Goal: Task Accomplishment & Management: Manage account settings

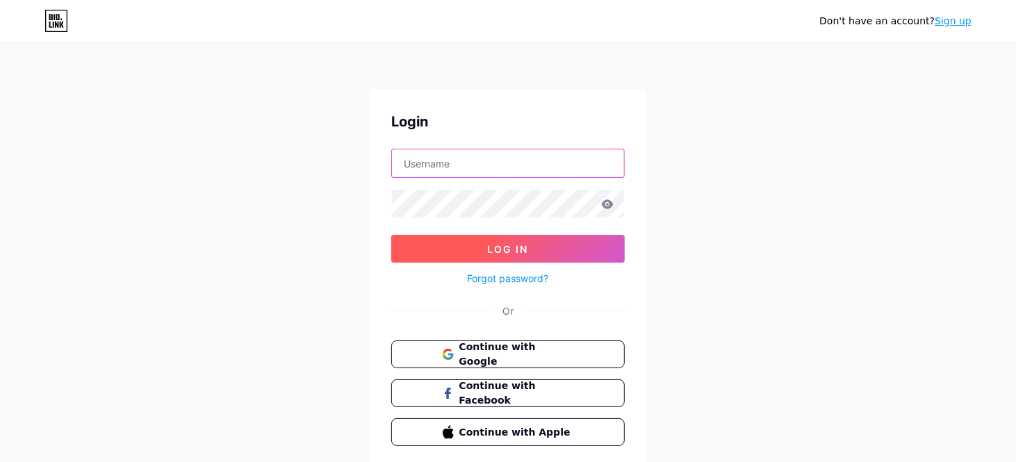
type input "[EMAIL_ADDRESS][DOMAIN_NAME]"
click at [473, 247] on button "Log In" at bounding box center [508, 249] width 234 height 28
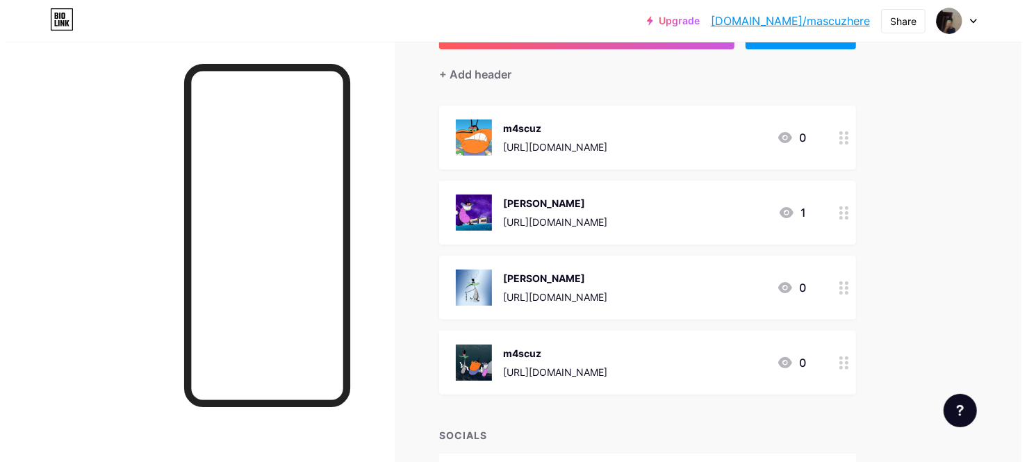
scroll to position [206, 0]
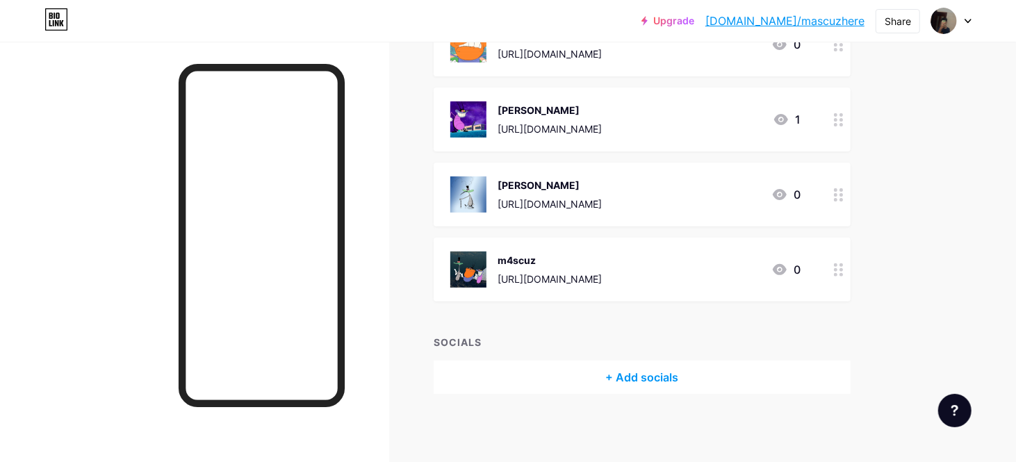
click at [838, 113] on icon at bounding box center [839, 119] width 10 height 13
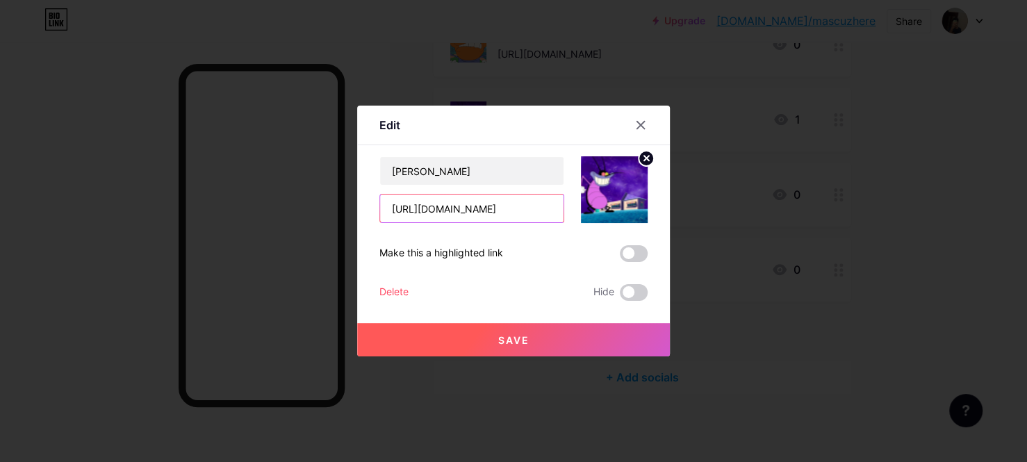
click at [493, 216] on input "[URL][DOMAIN_NAME]" at bounding box center [472, 209] width 184 height 28
drag, startPoint x: 414, startPoint y: 163, endPoint x: 396, endPoint y: 157, distance: 19.6
click at [396, 157] on input "[PERSON_NAME]" at bounding box center [472, 171] width 184 height 28
type input "C"
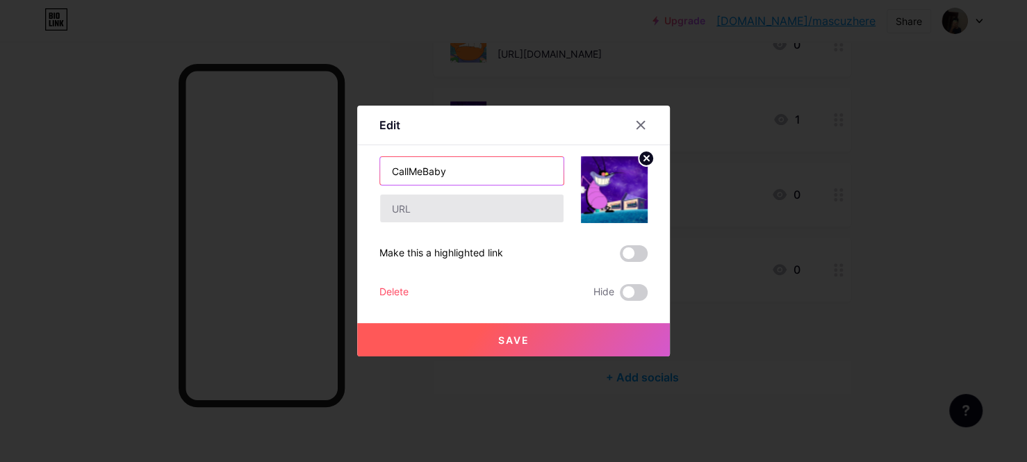
type input "CallMeBaby"
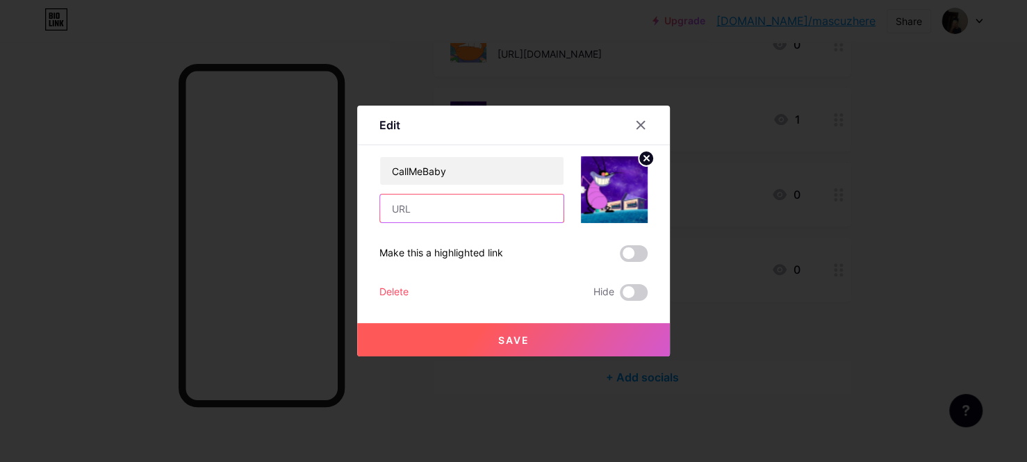
click at [414, 203] on input "text" at bounding box center [472, 209] width 184 height 28
paste input "[URL][DOMAIN_NAME][DOMAIN_NAME]"
type input "[URL][DOMAIN_NAME][DOMAIN_NAME]"
click at [573, 332] on button "Save" at bounding box center [513, 339] width 313 height 33
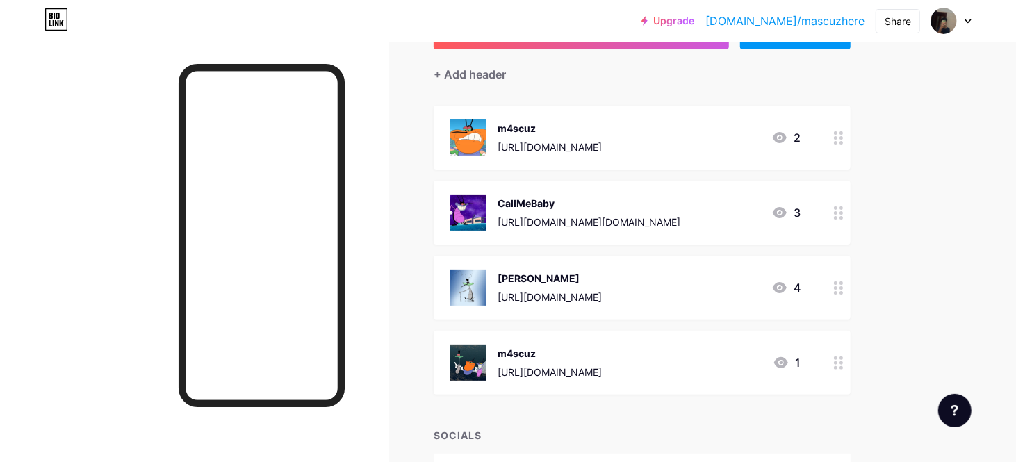
scroll to position [137, 0]
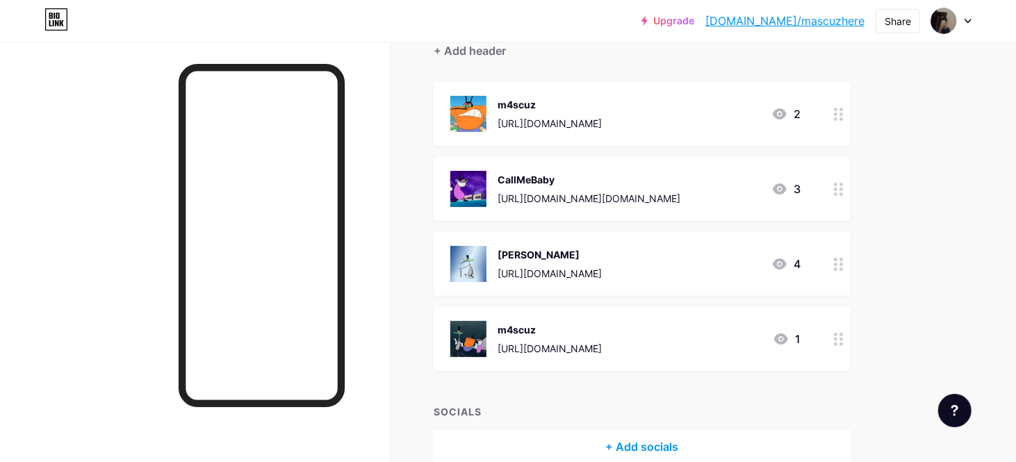
click at [703, 329] on div "m4scuz [URL][DOMAIN_NAME] 1" at bounding box center [625, 339] width 350 height 36
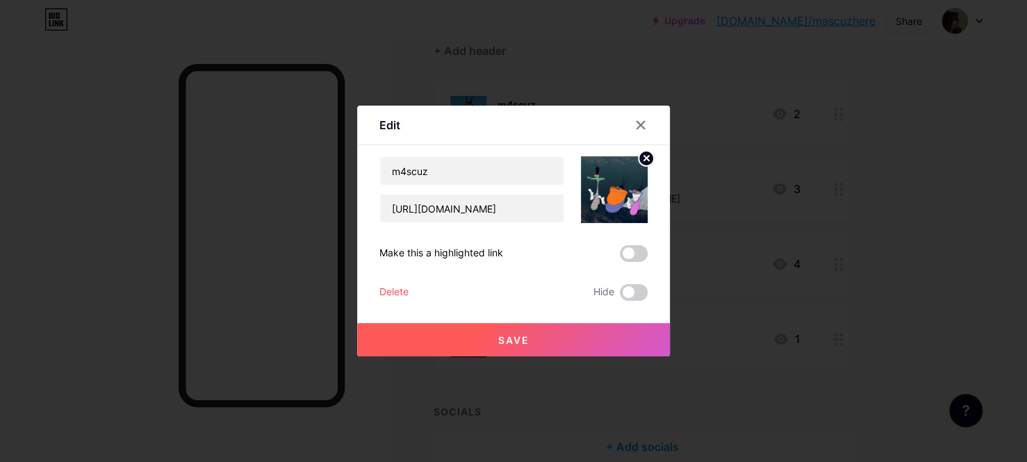
click at [615, 327] on button "Save" at bounding box center [513, 339] width 313 height 33
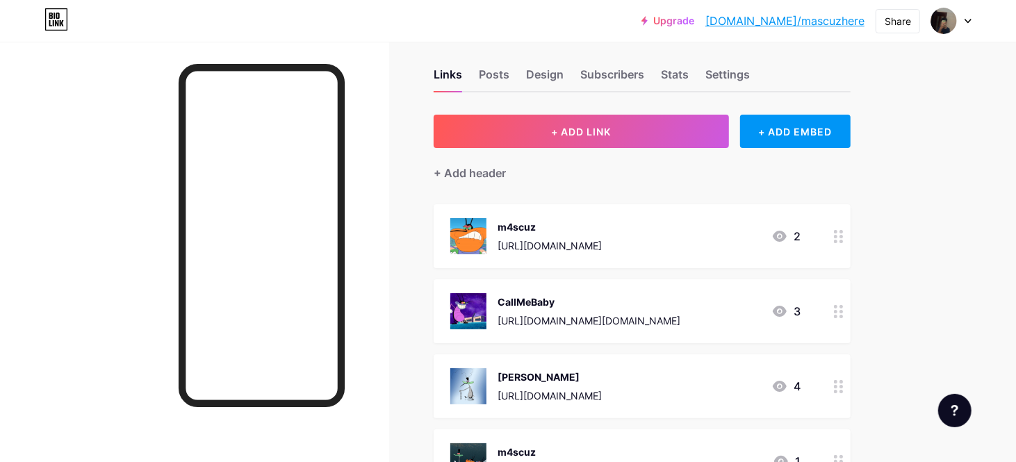
scroll to position [0, 0]
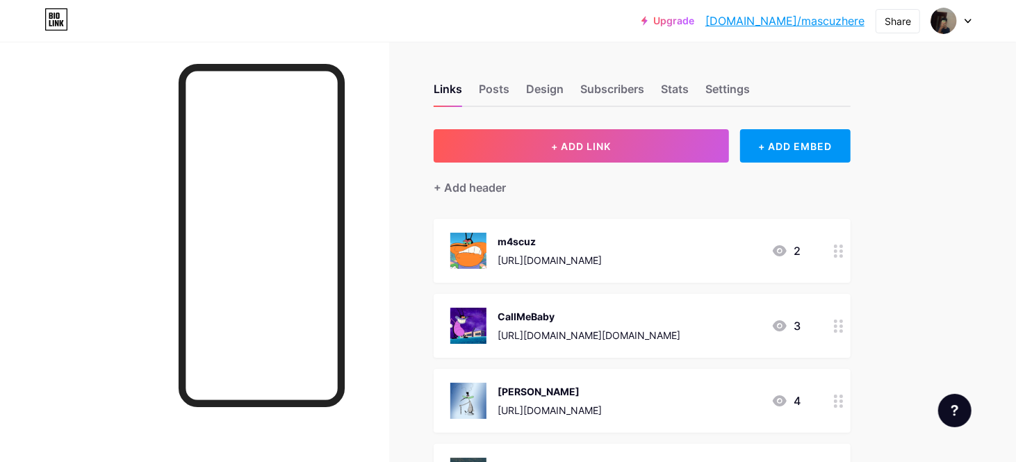
click at [820, 21] on link "[DOMAIN_NAME]/mascuzhere" at bounding box center [785, 21] width 159 height 17
